Goal: Task Accomplishment & Management: Manage account settings

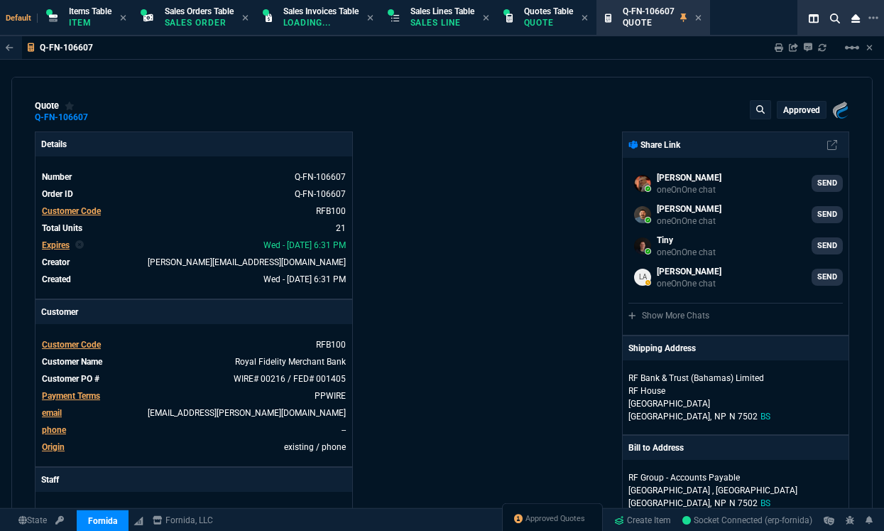
select select "12: [PERSON_NAME]"
click at [556, 519] on span "Approved Quotes" at bounding box center [556, 518] width 60 height 11
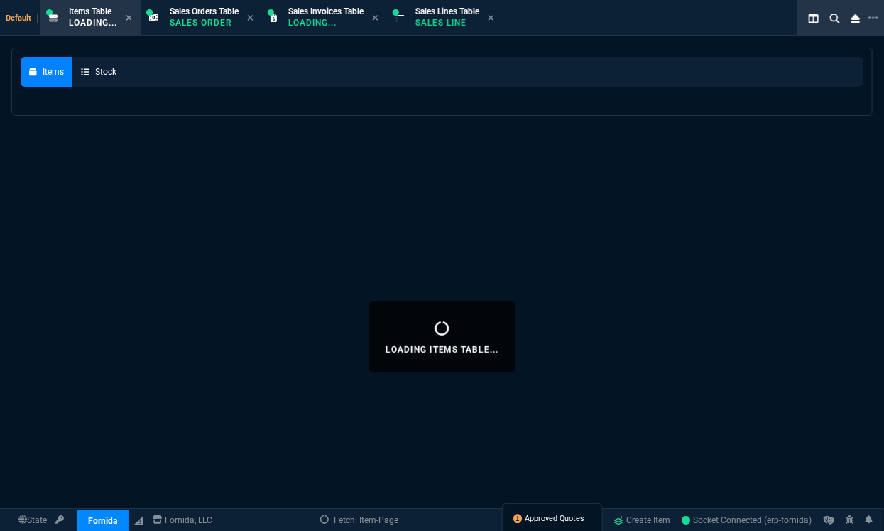
select select
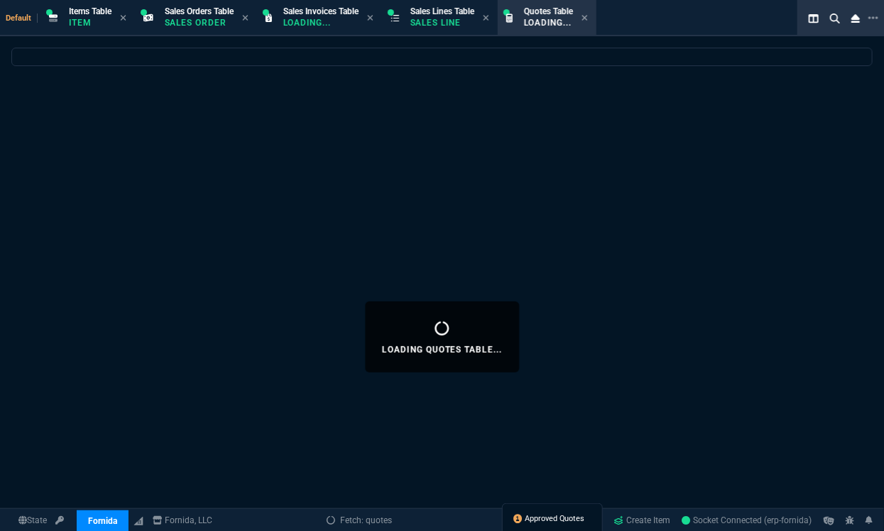
select select
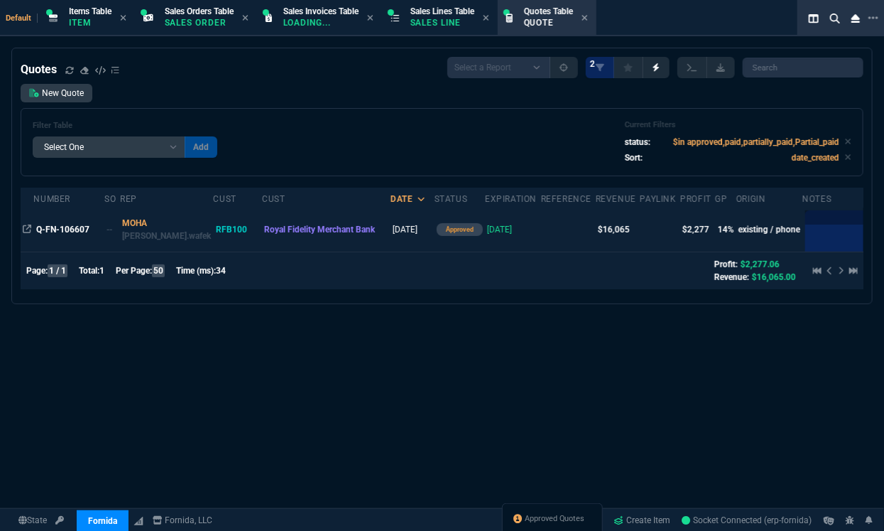
click at [74, 239] on td "Q-FN-106607" at bounding box center [68, 229] width 71 height 44
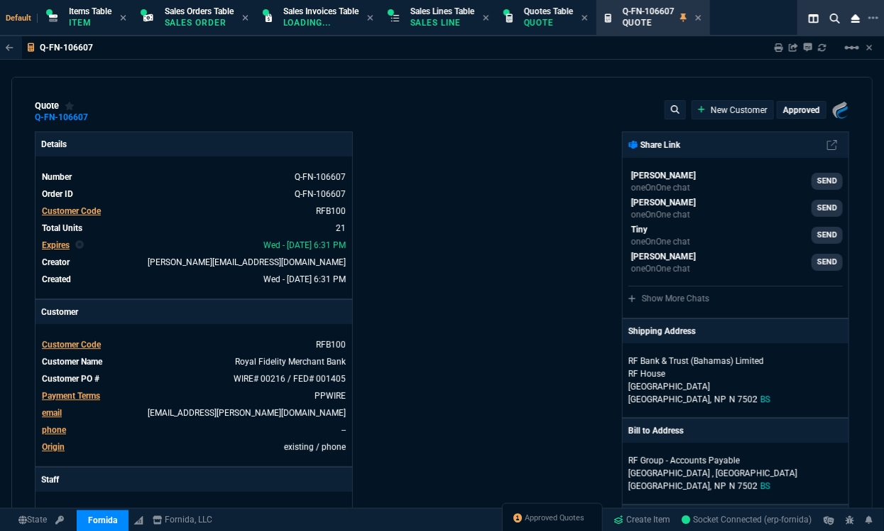
type input "19"
type input "143"
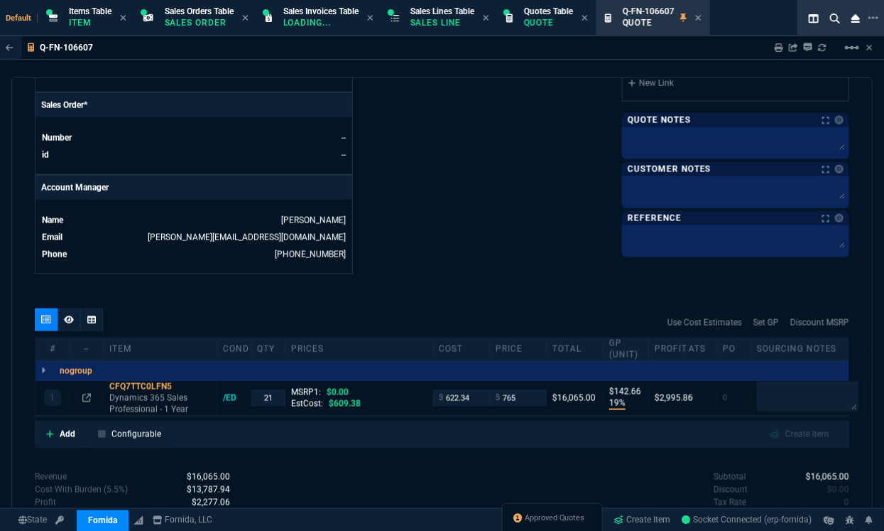
scroll to position [693, 0]
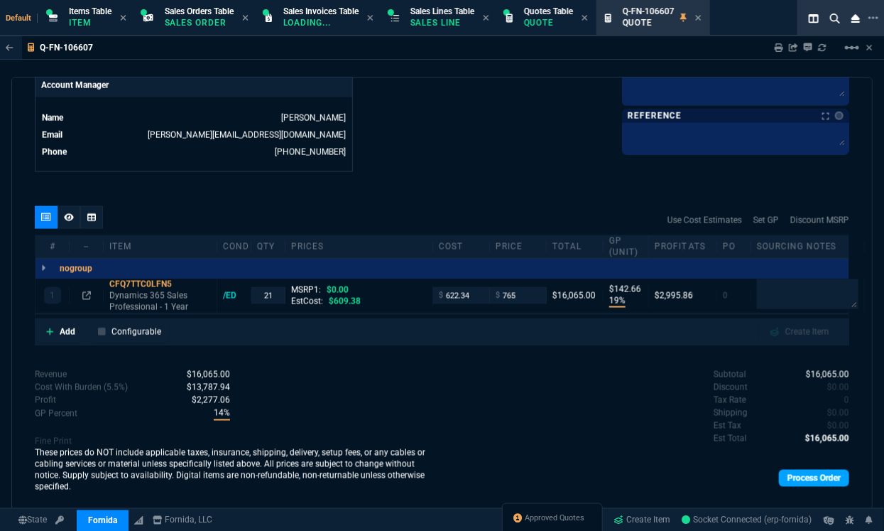
click at [817, 479] on link "Process Order" at bounding box center [814, 478] width 70 height 17
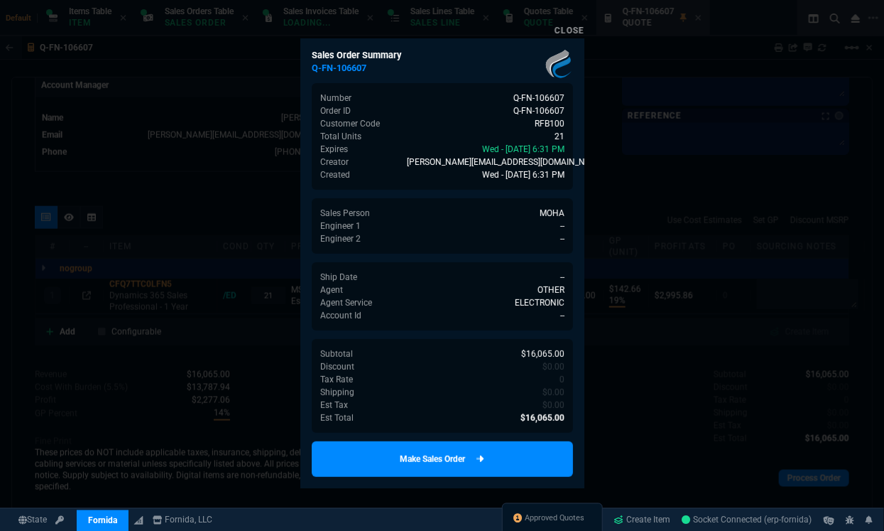
click at [492, 443] on link "Make Sales Order" at bounding box center [442, 459] width 261 height 36
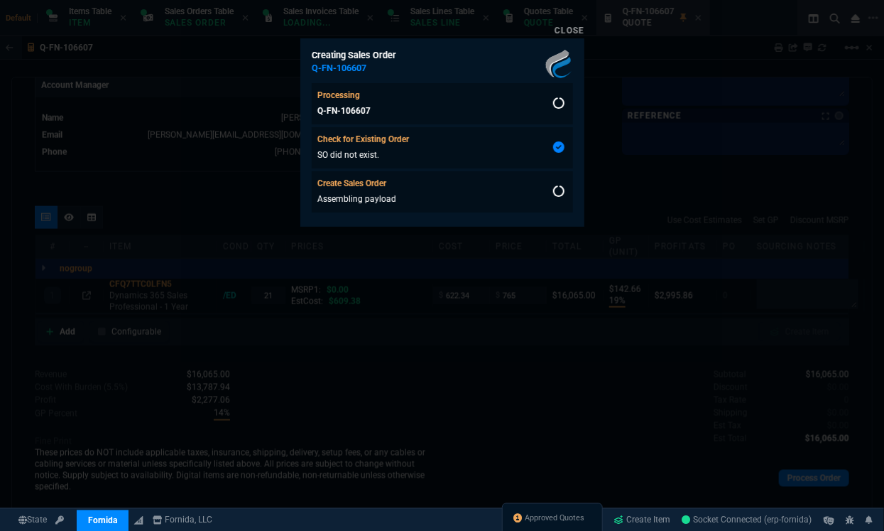
click at [483, 452] on div at bounding box center [442, 265] width 884 height 531
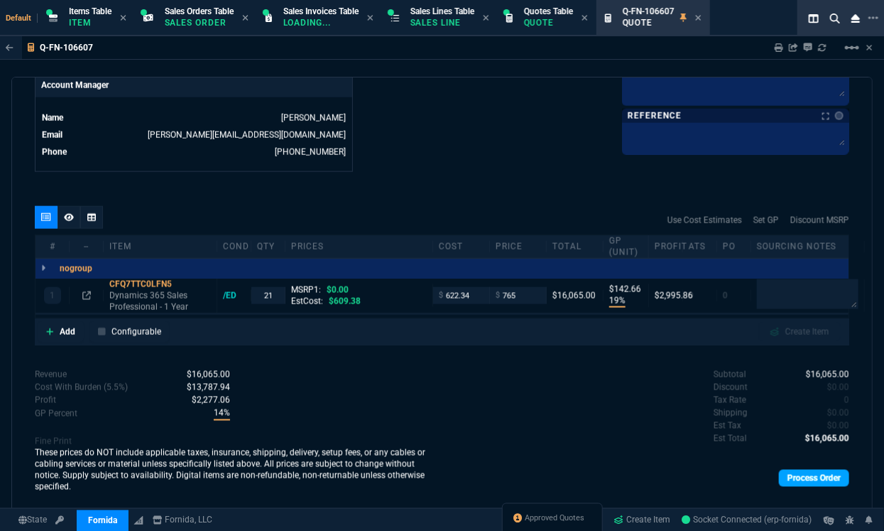
click at [779, 472] on link "Process Order" at bounding box center [814, 478] width 70 height 17
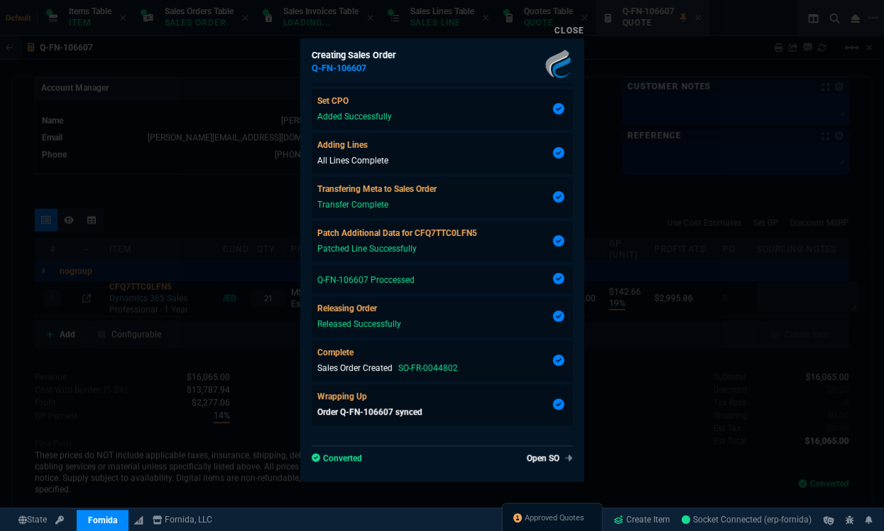
scroll to position [670, 0]
type input "19"
type input "143"
click at [527, 457] on link "Open SO" at bounding box center [550, 458] width 46 height 13
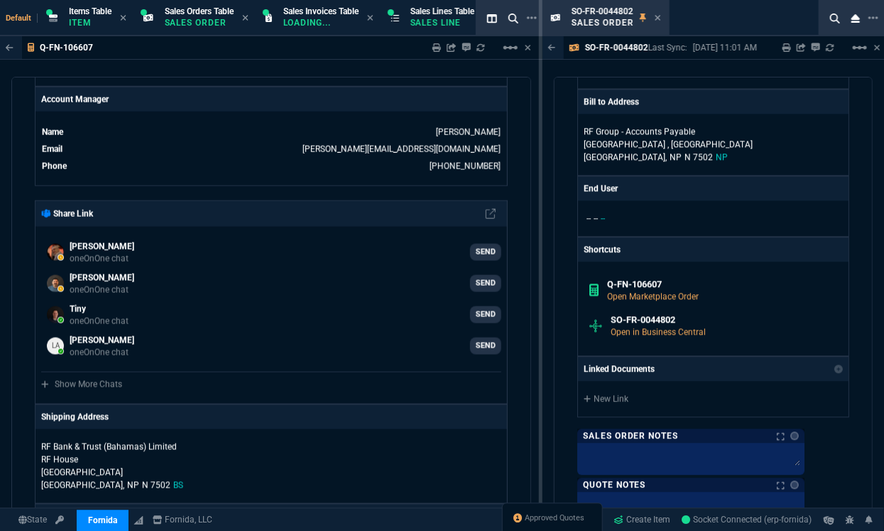
scroll to position [1311, 0]
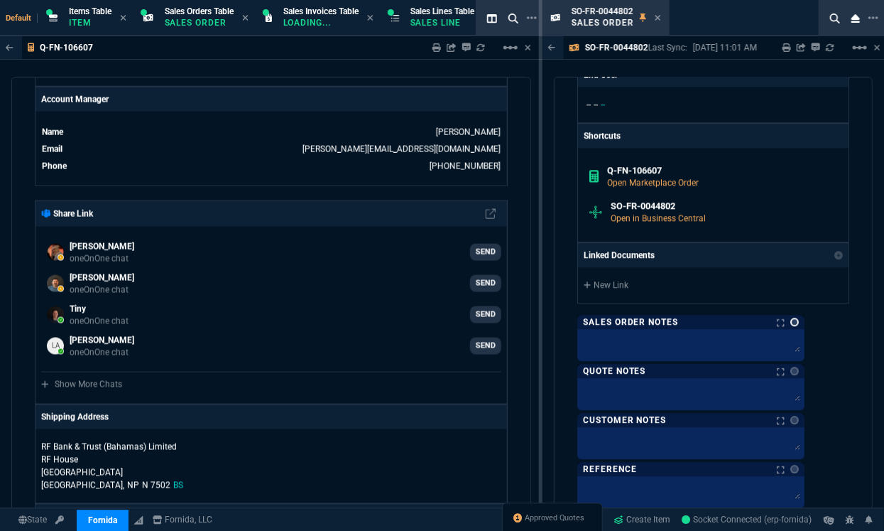
click at [791, 318] on link at bounding box center [795, 322] width 9 height 9
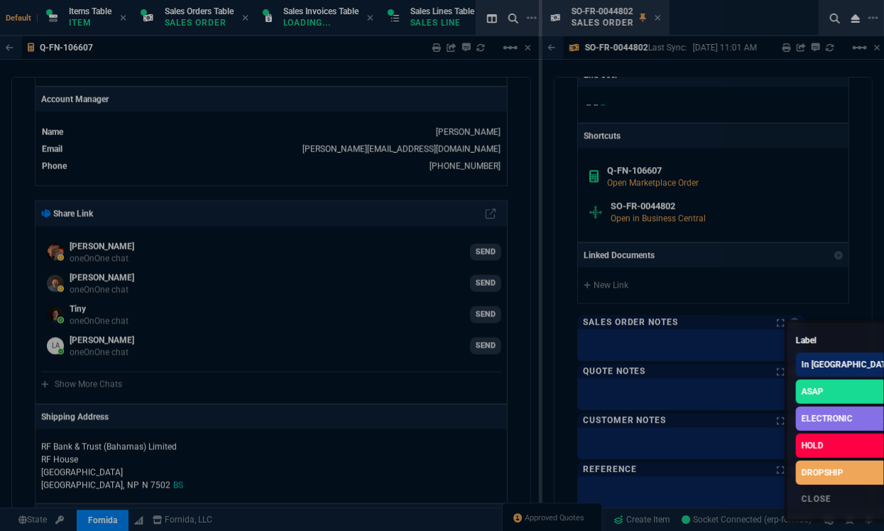
click at [803, 419] on div "ELECTRONIC" at bounding box center [827, 418] width 51 height 13
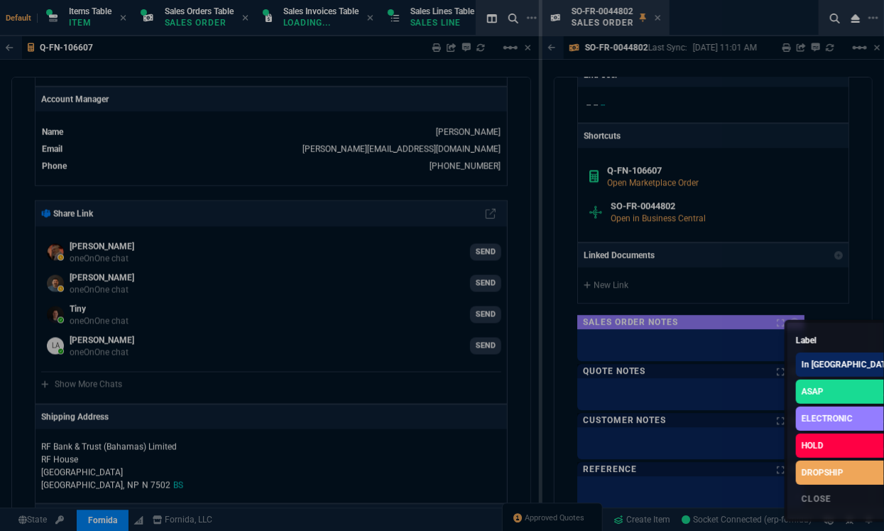
click at [861, 188] on div at bounding box center [442, 265] width 884 height 531
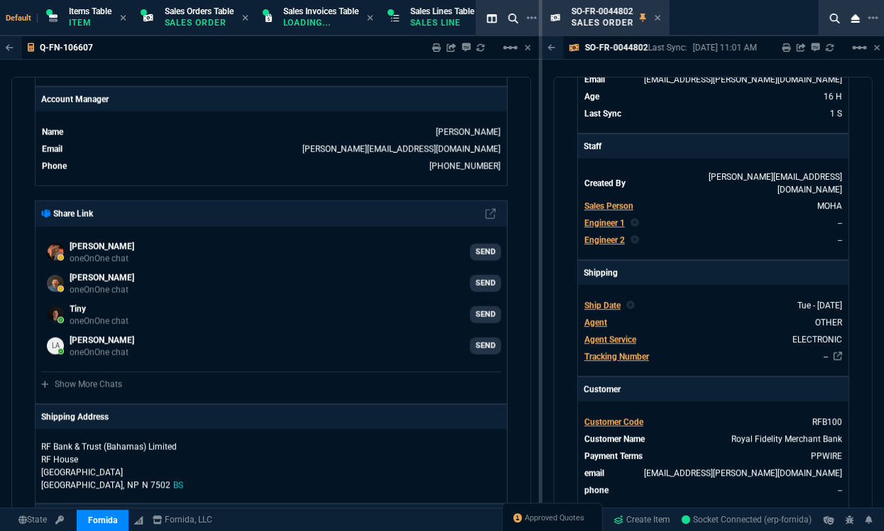
scroll to position [0, 0]
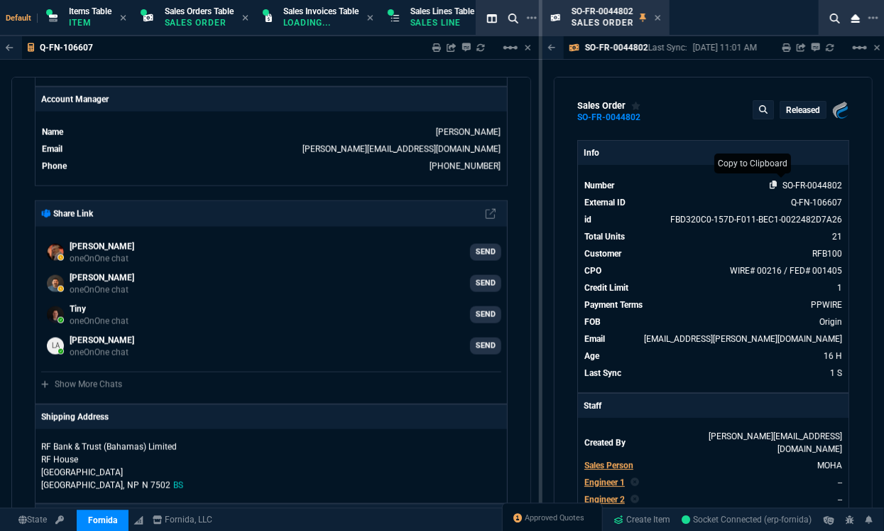
click at [770, 184] on icon at bounding box center [774, 184] width 8 height 9
click at [657, 19] on icon at bounding box center [658, 17] width 6 height 9
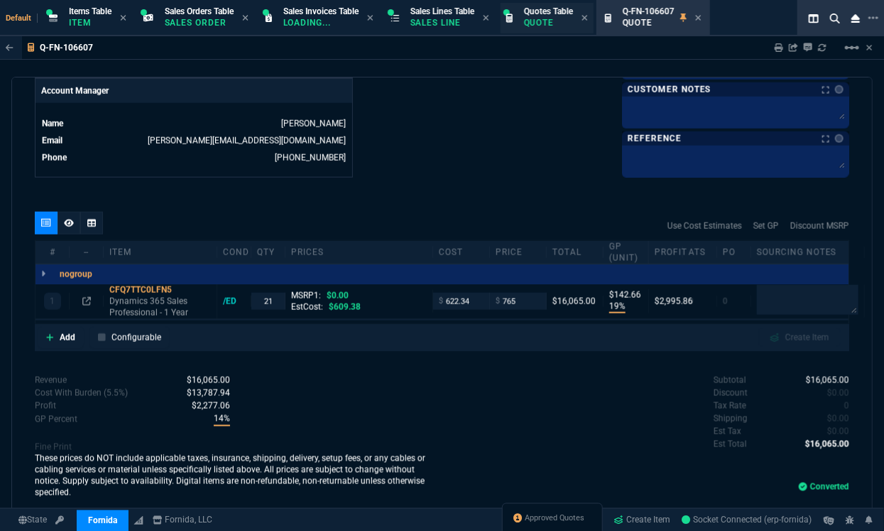
click at [553, 12] on span "Quotes Table" at bounding box center [548, 11] width 49 height 10
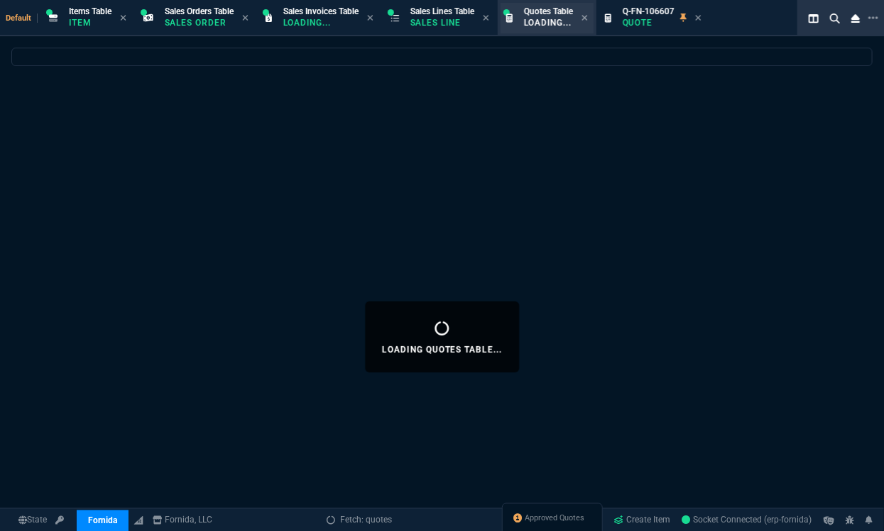
select select
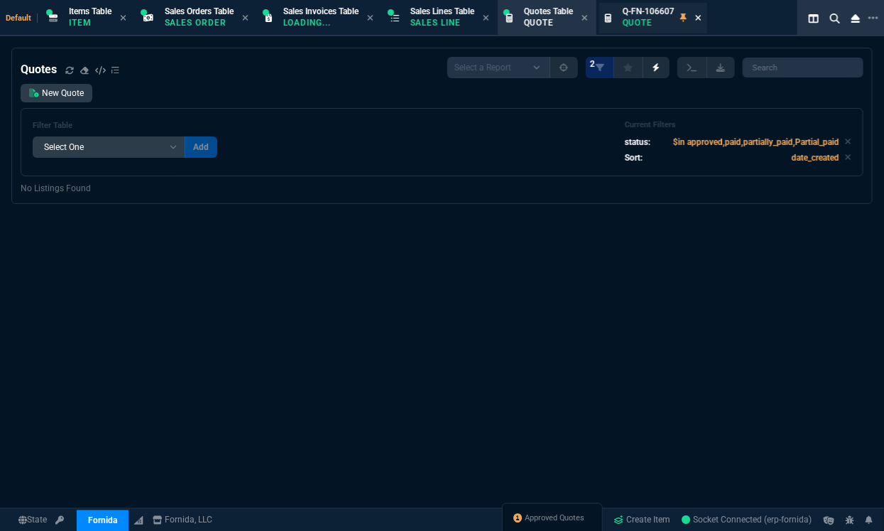
click at [702, 19] on icon at bounding box center [698, 17] width 6 height 9
click at [846, 143] on icon at bounding box center [849, 142] width 6 height 6
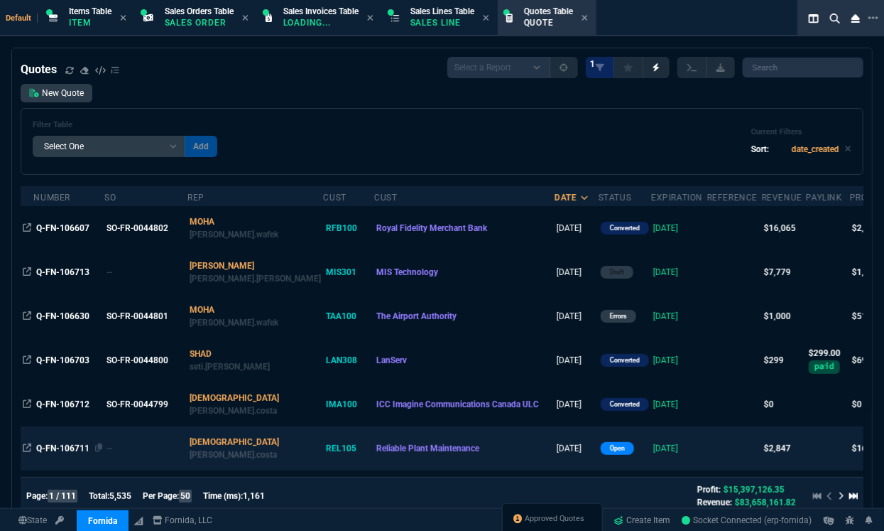
click at [50, 452] on span "Q-FN-106711" at bounding box center [62, 448] width 53 height 10
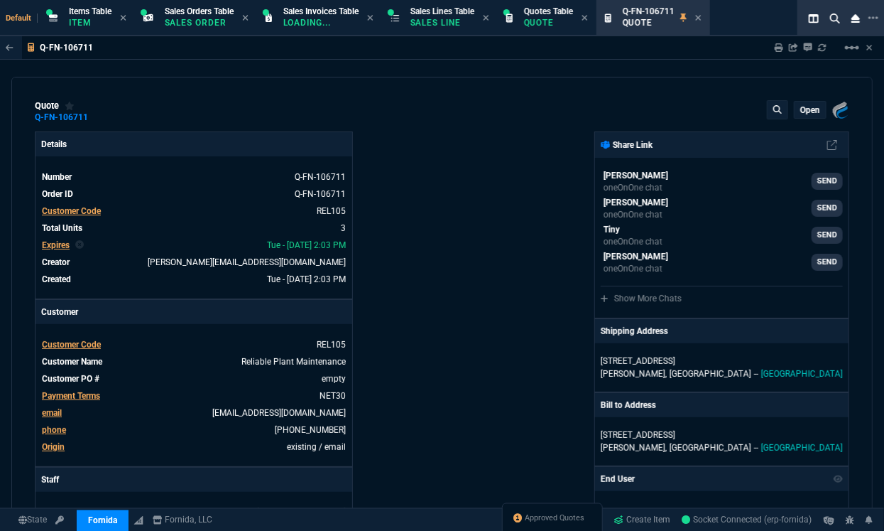
type input "11"
type input "100"
type input "91"
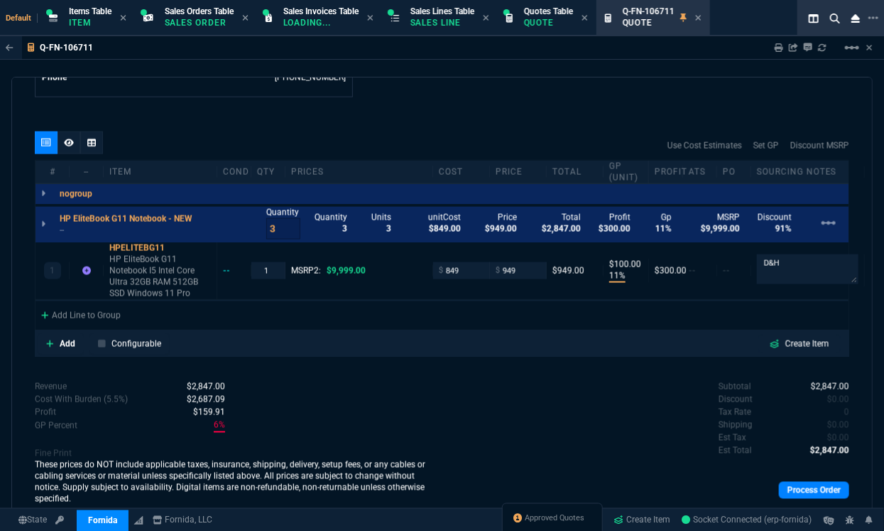
scroll to position [778, 0]
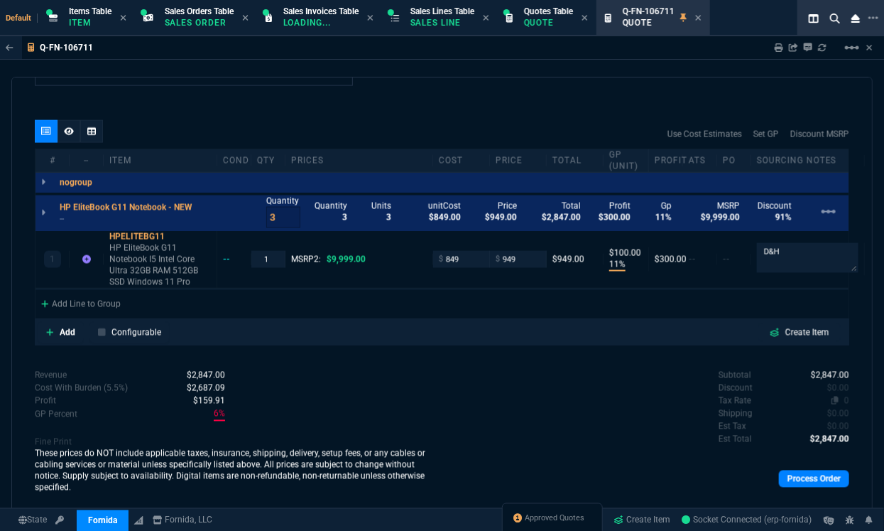
click at [845, 398] on span "0" at bounding box center [847, 401] width 5 height 10
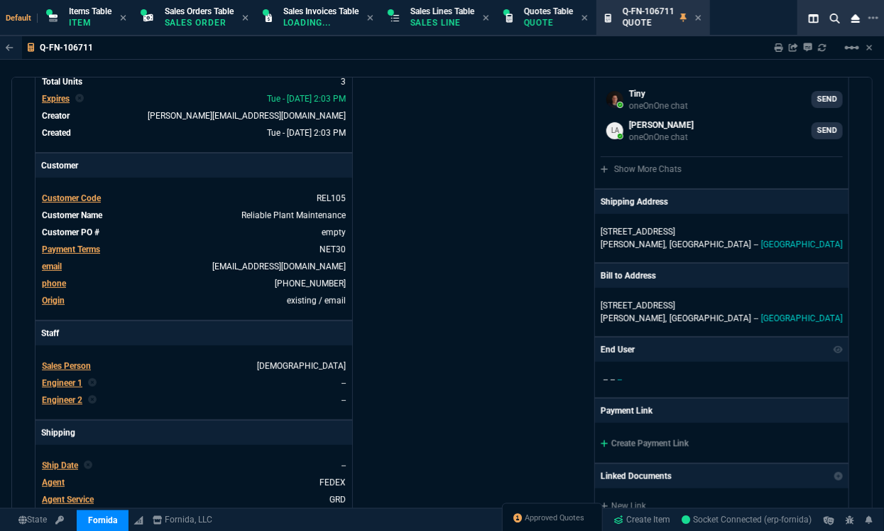
scroll to position [85, 0]
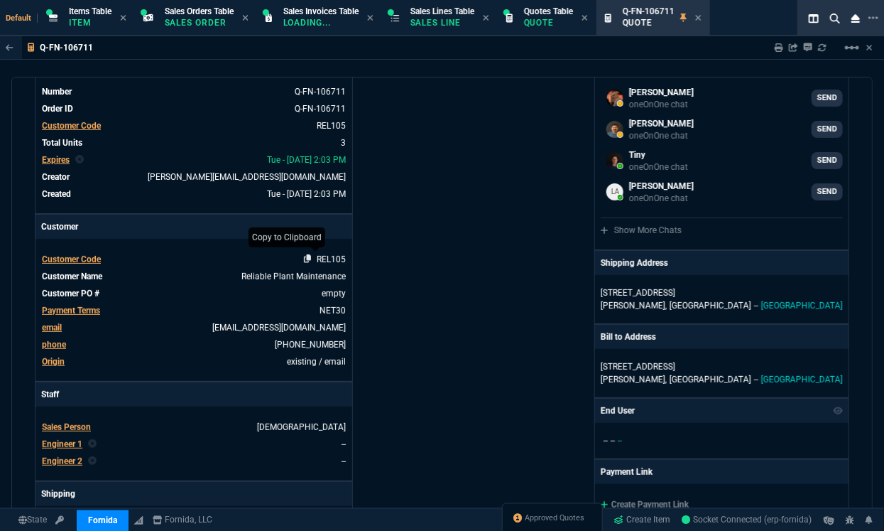
click at [305, 258] on icon at bounding box center [308, 258] width 8 height 9
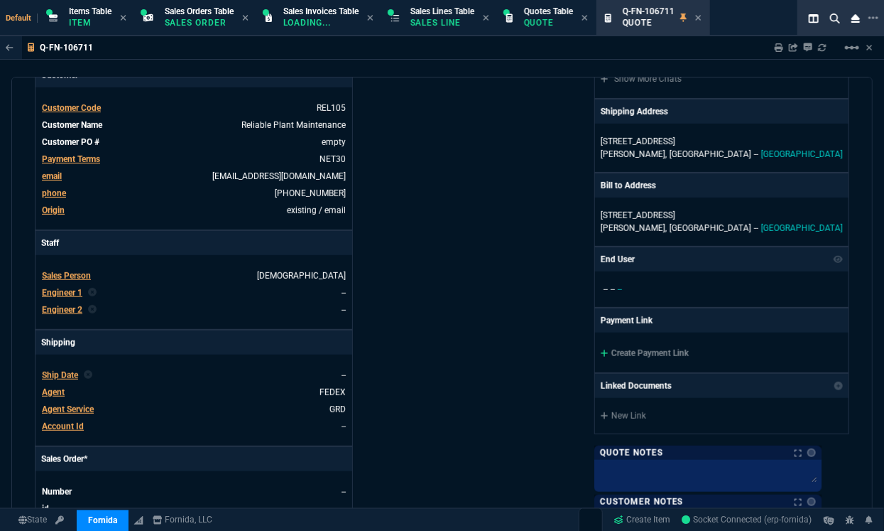
scroll to position [0, 0]
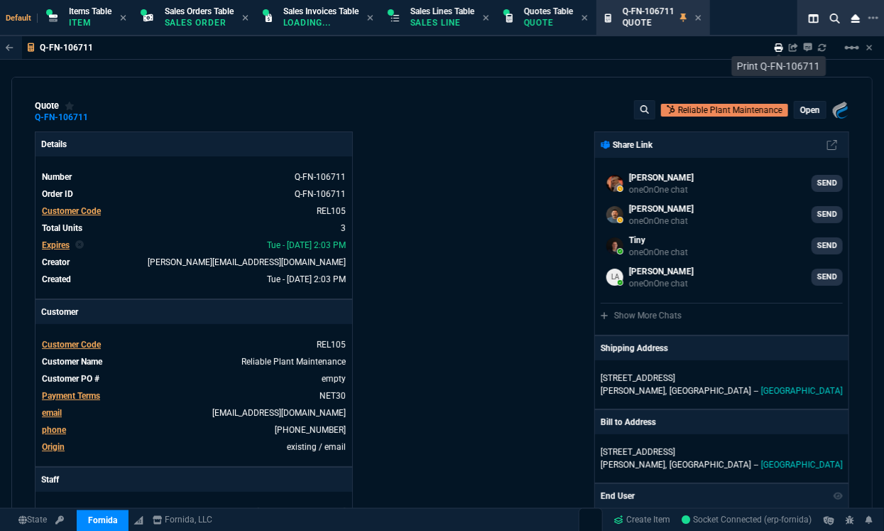
click at [780, 45] on icon at bounding box center [779, 47] width 9 height 9
type input "11"
type input "100"
type input "91"
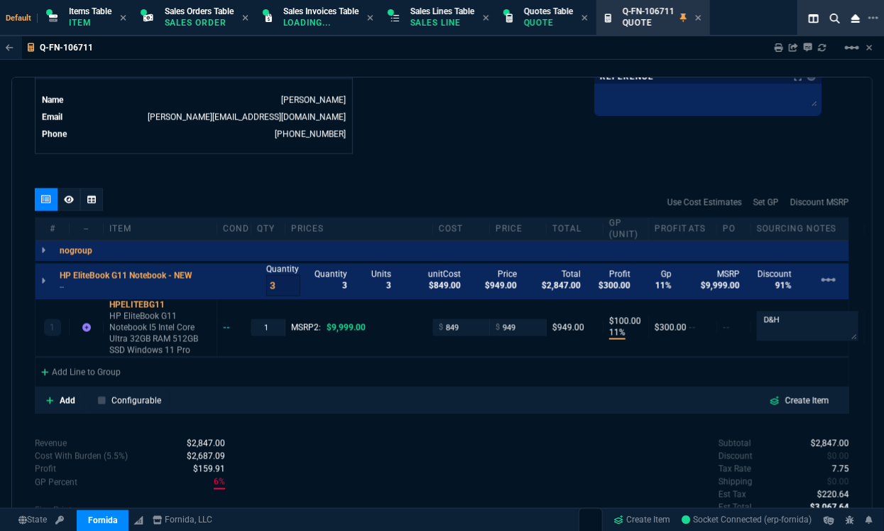
scroll to position [778, 0]
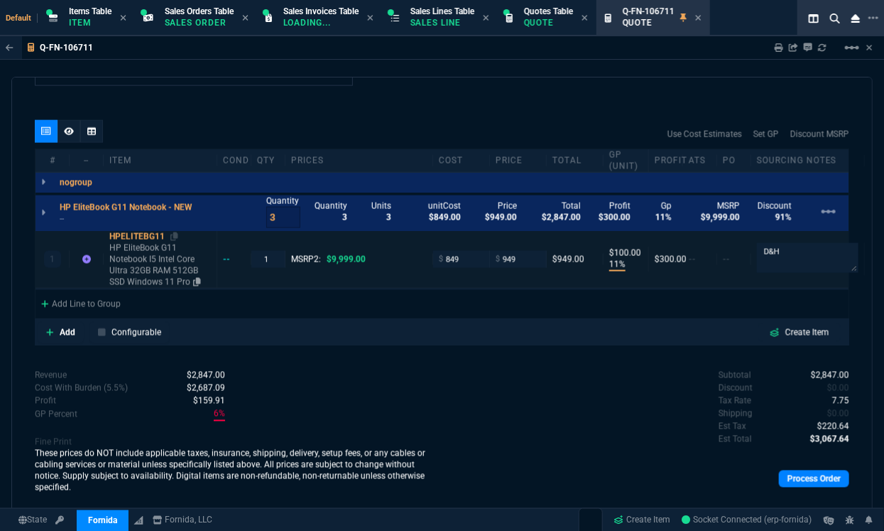
click at [141, 232] on div "HPELITEBG11" at bounding box center [160, 236] width 102 height 11
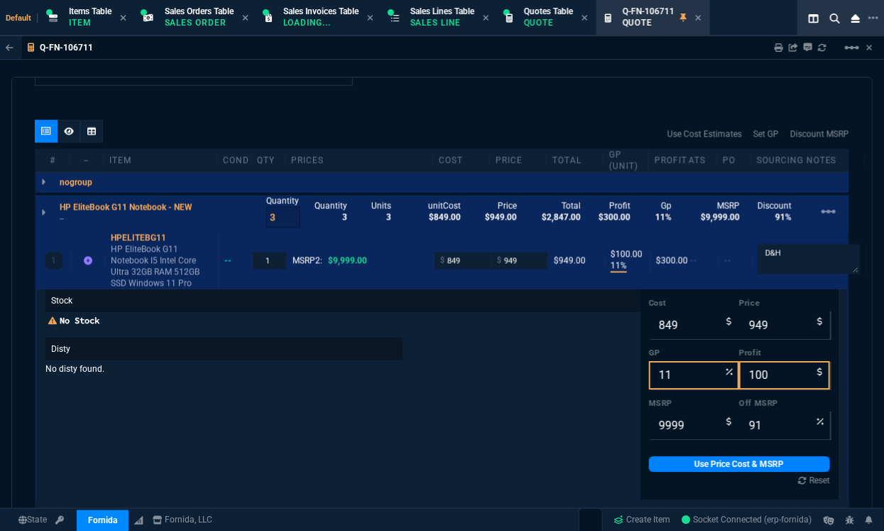
scroll to position [0, 0]
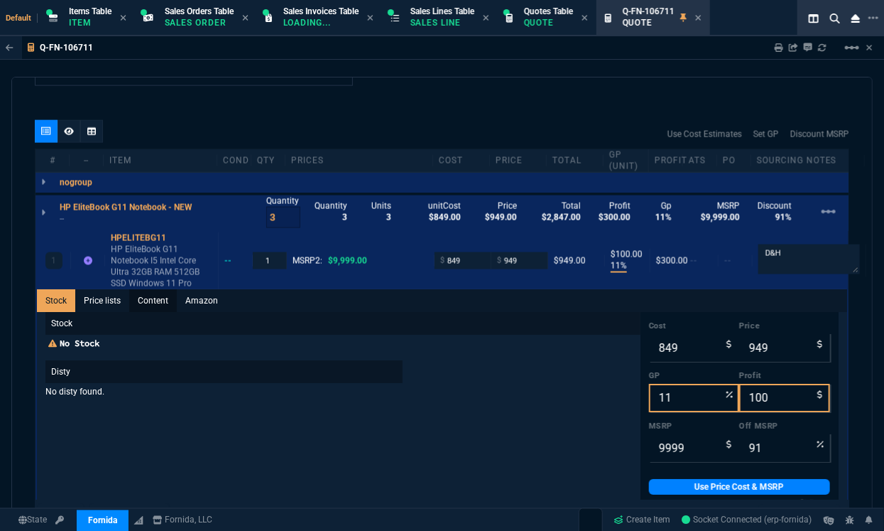
click at [156, 304] on link "Content" at bounding box center [153, 301] width 48 height 23
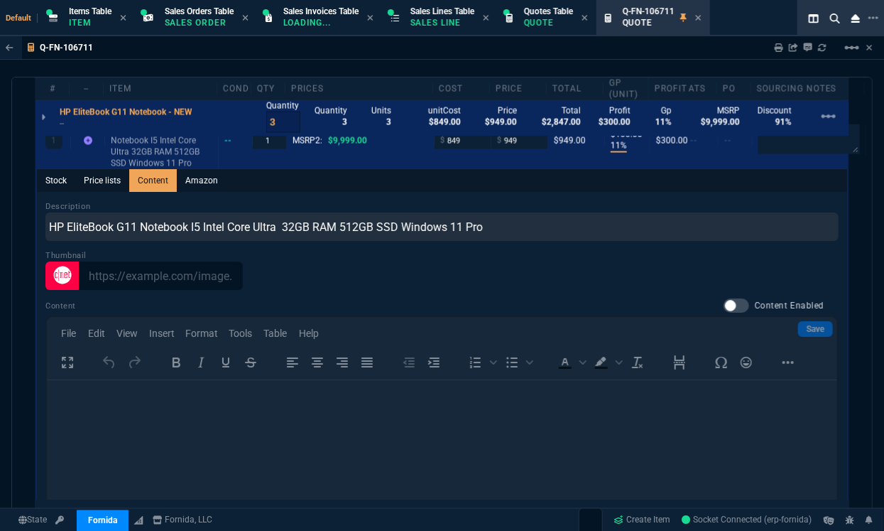
click at [727, 300] on div at bounding box center [737, 306] width 26 height 14
checkbox input "true"
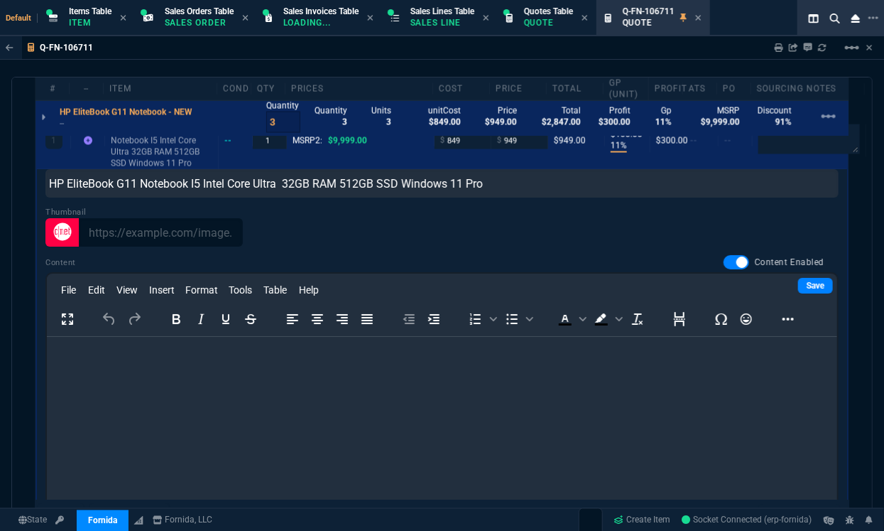
scroll to position [67, 0]
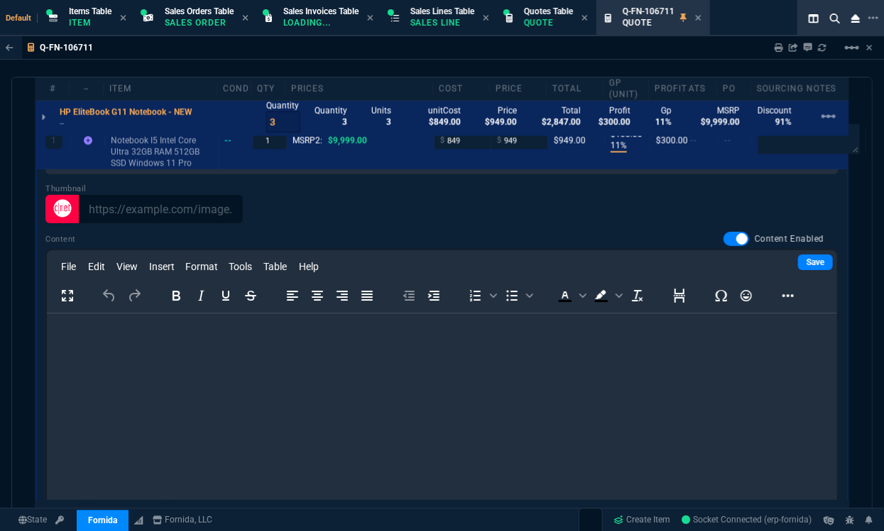
click at [165, 351] on html at bounding box center [441, 332] width 791 height 38
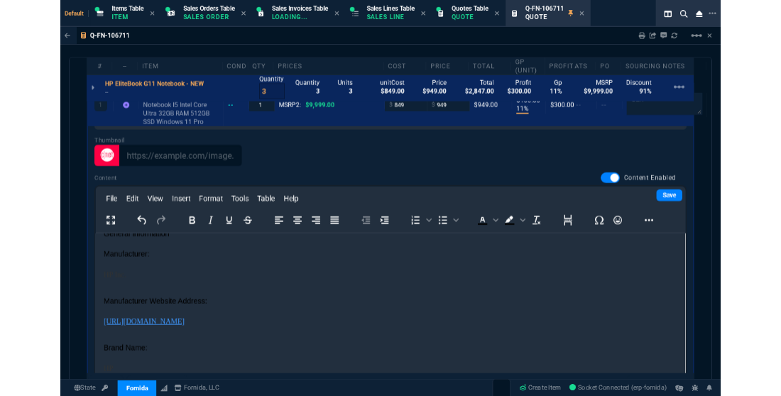
scroll to position [0, 0]
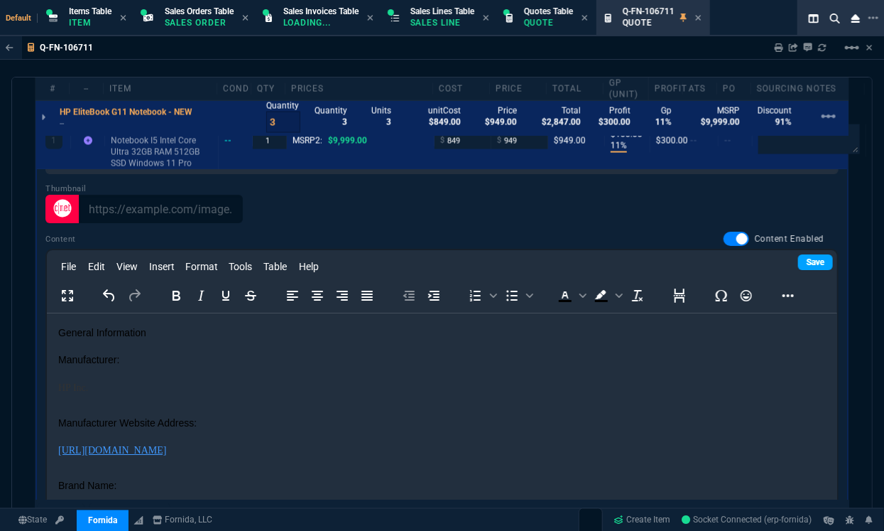
click at [807, 259] on link "Save" at bounding box center [815, 262] width 35 height 16
